Goal: Task Accomplishment & Management: Manage account settings

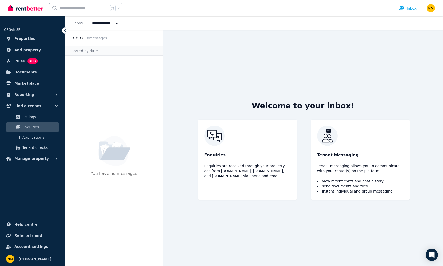
click at [411, 10] on div "Inbox" at bounding box center [408, 8] width 18 height 5
click at [34, 71] on link "Documents" at bounding box center [32, 72] width 57 height 10
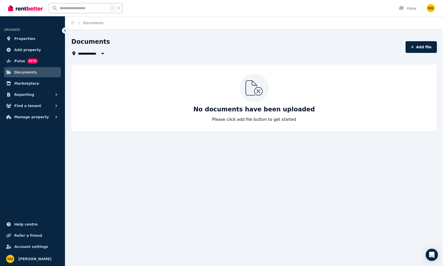
click at [258, 92] on icon at bounding box center [254, 87] width 17 height 15
click at [417, 47] on button "Add file" at bounding box center [421, 47] width 31 height 12
select select "*****"
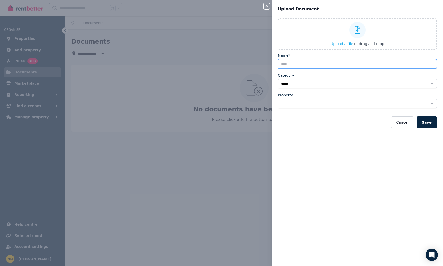
click at [318, 66] on input "Name*" at bounding box center [357, 64] width 159 height 10
type input "**********"
click at [408, 125] on button "Cancel" at bounding box center [402, 123] width 22 height 12
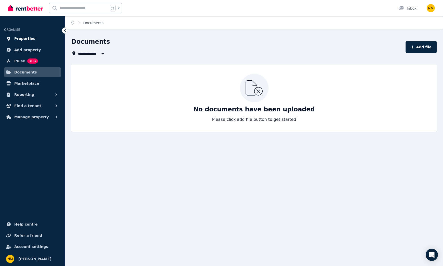
click at [38, 40] on link "Properties" at bounding box center [32, 39] width 57 height 10
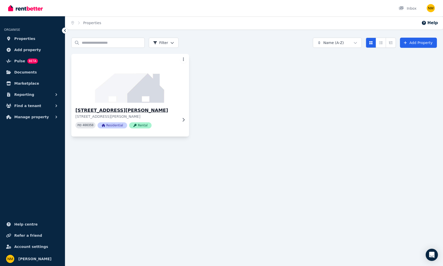
click at [150, 101] on img at bounding box center [130, 78] width 124 height 51
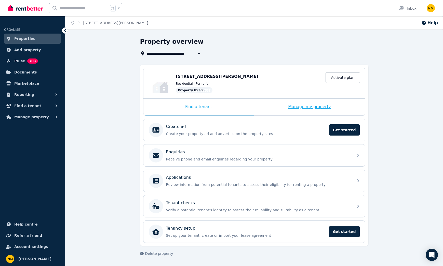
click at [300, 109] on div "Manage my property" at bounding box center [309, 107] width 111 height 17
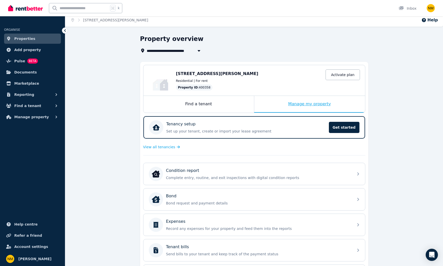
scroll to position [3, 0]
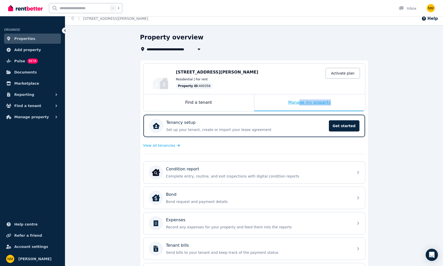
click at [300, 105] on div "Manage my property" at bounding box center [309, 103] width 111 height 17
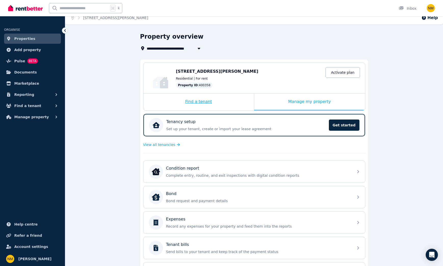
scroll to position [6, 0]
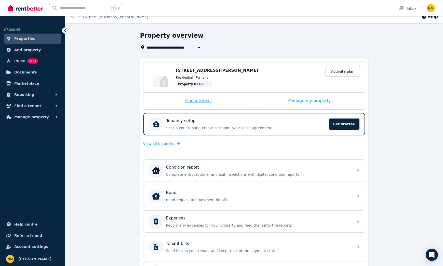
click at [201, 103] on div "Find a tenant" at bounding box center [198, 101] width 111 height 17
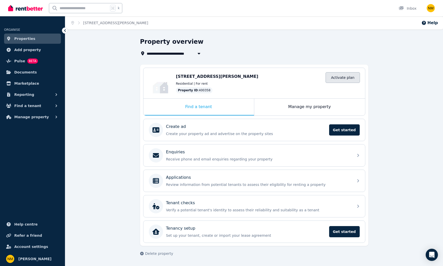
scroll to position [0, 0]
click at [350, 78] on link "Activate plan" at bounding box center [343, 77] width 34 height 11
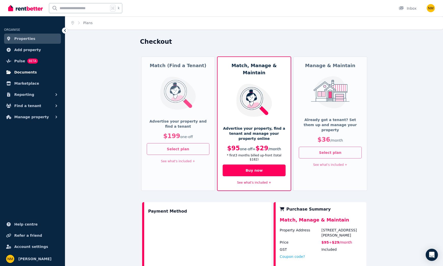
click at [33, 74] on span "Documents" at bounding box center [25, 72] width 23 height 6
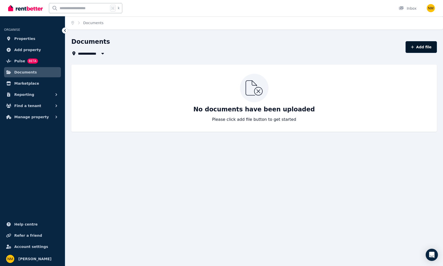
click at [425, 49] on button "Add file" at bounding box center [421, 47] width 31 height 12
select select "*****"
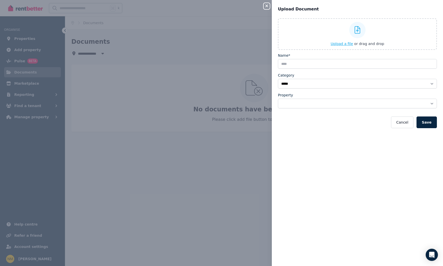
click at [348, 44] on span "Upload a file" at bounding box center [342, 44] width 22 height 4
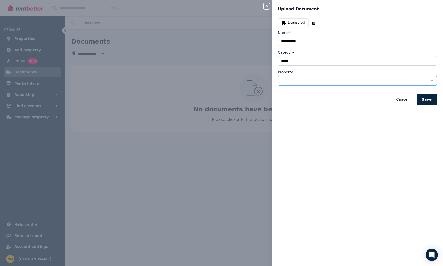
select select "**********"
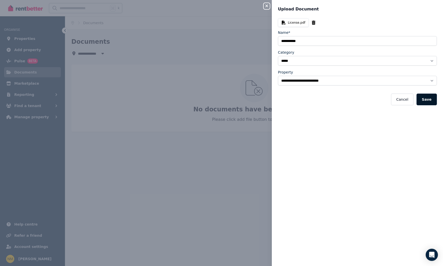
click at [427, 100] on button "Save" at bounding box center [427, 100] width 20 height 12
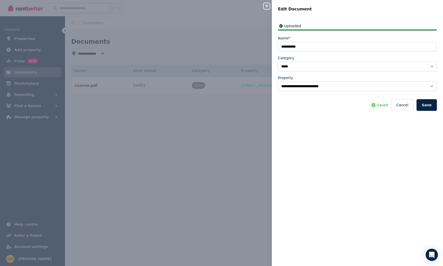
click at [426, 106] on button "Save" at bounding box center [427, 105] width 20 height 12
click at [269, 7] on icon "button" at bounding box center [267, 6] width 6 height 4
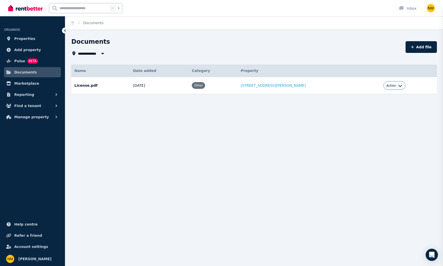
select select
click at [426, 48] on button "Add file" at bounding box center [421, 47] width 31 height 12
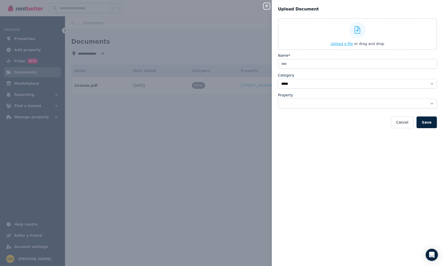
click at [347, 44] on span "Upload a file" at bounding box center [342, 44] width 22 height 4
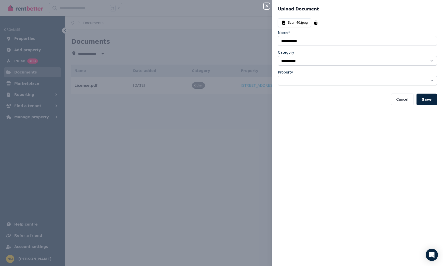
click at [430, 98] on button "Save" at bounding box center [427, 100] width 20 height 12
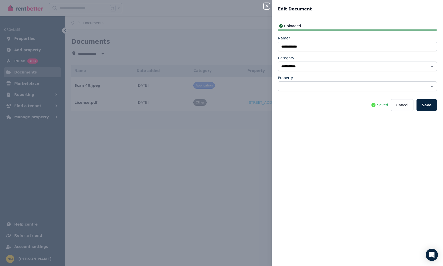
click at [430, 106] on button "Save" at bounding box center [427, 105] width 20 height 12
click at [268, 6] on icon "button" at bounding box center [267, 6] width 6 height 4
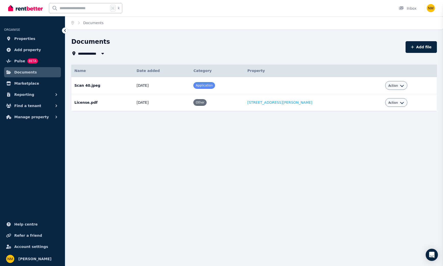
select select "*****"
click at [393, 87] on button "Action" at bounding box center [396, 86] width 16 height 4
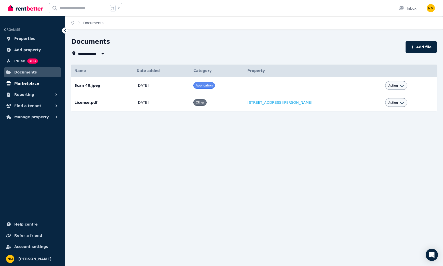
click at [32, 86] on span "Marketplace" at bounding box center [26, 83] width 25 height 6
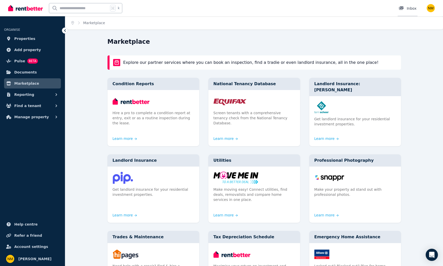
click at [409, 7] on div "Inbox" at bounding box center [408, 8] width 18 height 5
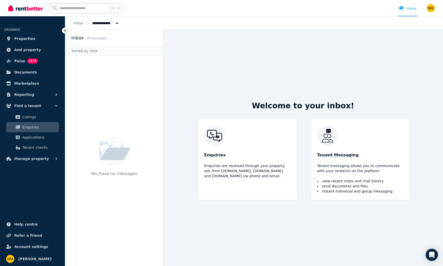
click at [431, 8] on img "button" at bounding box center [431, 8] width 8 height 8
click at [420, 25] on p "[PERSON_NAME]" at bounding box center [410, 25] width 41 height 5
click at [414, 50] on link "Account" at bounding box center [401, 48] width 31 height 9
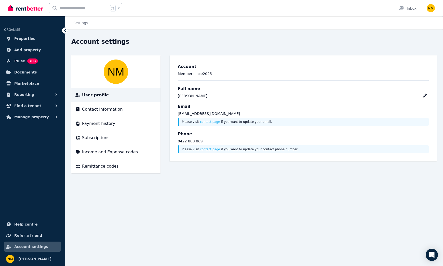
scroll to position [0, 0]
click at [425, 97] on icon at bounding box center [425, 96] width 4 height 4
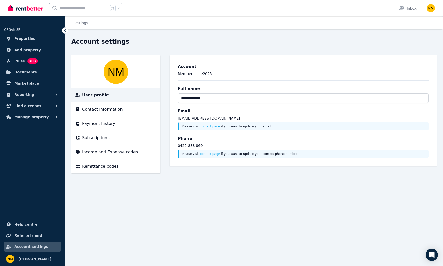
scroll to position [0, 0]
drag, startPoint x: 191, startPoint y: 98, endPoint x: 196, endPoint y: 98, distance: 5.1
click at [191, 98] on input "**********" at bounding box center [303, 98] width 251 height 10
type input "**********"
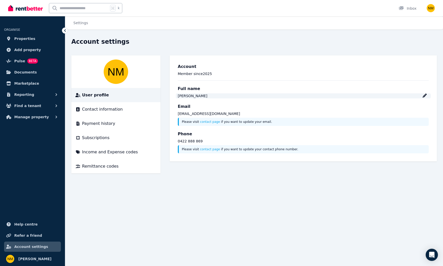
click at [426, 96] on icon at bounding box center [425, 96] width 4 height 4
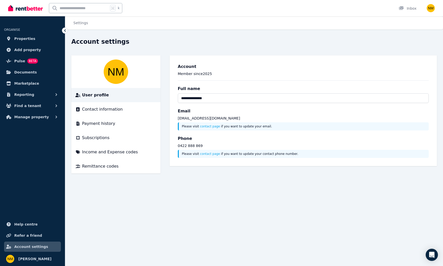
click at [398, 162] on main "**********" at bounding box center [303, 115] width 267 height 118
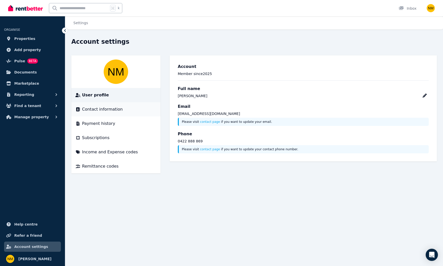
click at [106, 111] on span "Contact information" at bounding box center [102, 109] width 41 height 6
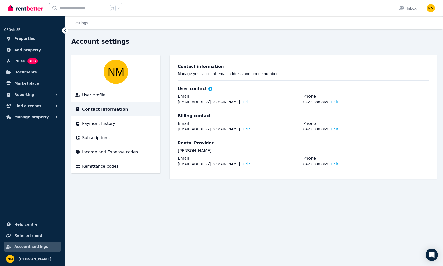
click at [121, 74] on img at bounding box center [116, 72] width 24 height 24
click at [427, 9] on img "button" at bounding box center [431, 8] width 8 height 8
click at [410, 48] on link "Account" at bounding box center [401, 48] width 31 height 9
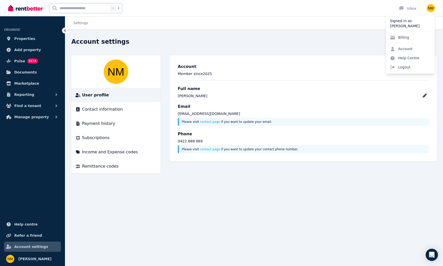
click at [413, 27] on p "[PERSON_NAME]" at bounding box center [410, 25] width 41 height 5
click at [29, 40] on span "Properties" at bounding box center [24, 39] width 21 height 6
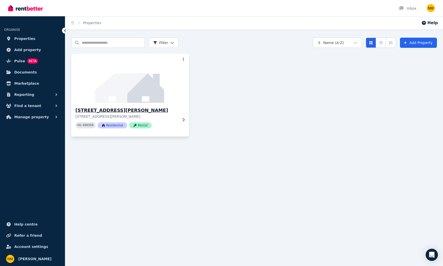
scroll to position [0, 0]
click at [184, 119] on icon at bounding box center [183, 120] width 5 height 4
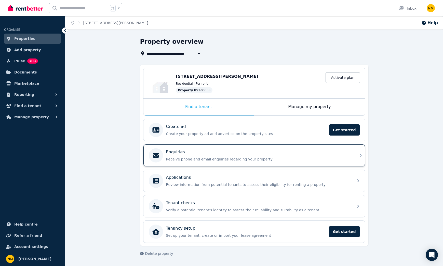
click at [339, 158] on p "Receive phone and email enquiries regarding your property" at bounding box center [258, 159] width 184 height 5
click at [350, 158] on p "Receive phone and email enquiries regarding your property" at bounding box center [258, 159] width 184 height 5
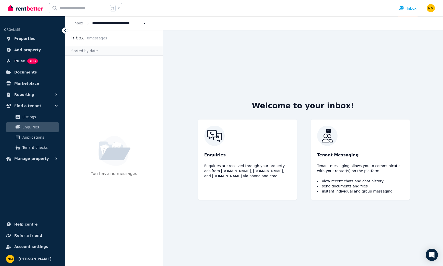
click at [349, 82] on div "Welcome to your inbox! Enquiries Enquiries are received through your property a…" at bounding box center [303, 148] width 228 height 237
click at [429, 7] on img "button" at bounding box center [431, 8] width 8 height 8
click at [412, 67] on span "Logout" at bounding box center [410, 67] width 49 height 9
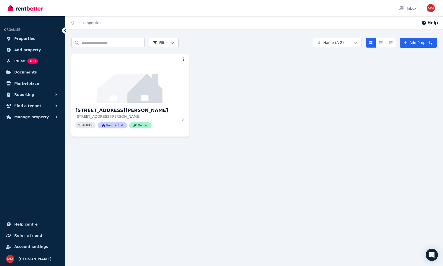
click at [429, 7] on img "button" at bounding box center [431, 8] width 8 height 8
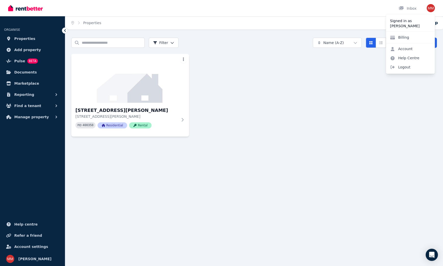
click at [429, 7] on img "button" at bounding box center [431, 8] width 8 height 8
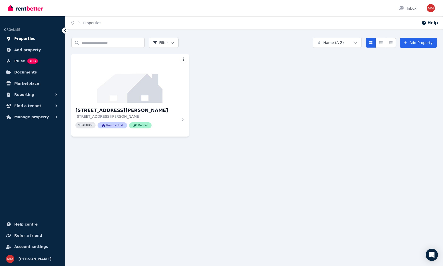
click at [30, 41] on span "Properties" at bounding box center [24, 39] width 21 height 6
click at [31, 40] on span "Properties" at bounding box center [24, 39] width 21 height 6
click at [431, 22] on button "Help" at bounding box center [429, 23] width 17 height 6
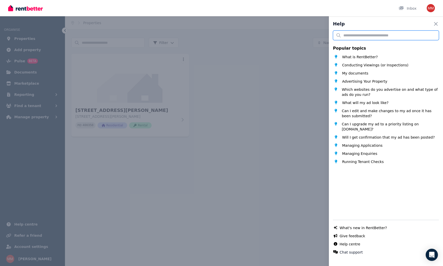
click at [415, 35] on input "text" at bounding box center [386, 36] width 106 height 10
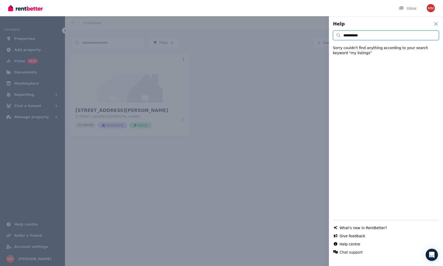
type input "**********"
click at [435, 23] on icon "button" at bounding box center [436, 24] width 4 height 4
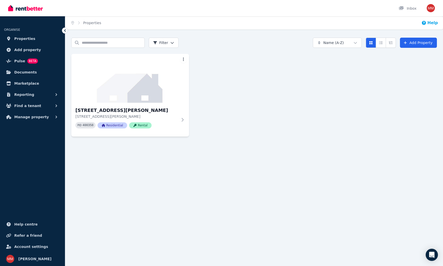
click at [428, 23] on button "Help" at bounding box center [429, 23] width 17 height 6
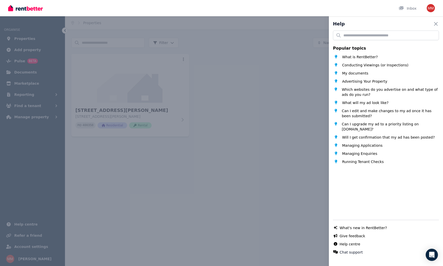
click at [366, 13] on div "Help Close panel Popular topics What is RentBetter? Conducting Viewings (or Ins…" at bounding box center [386, 133] width 114 height 266
click at [358, 36] on input "text" at bounding box center [386, 36] width 106 height 10
